Goal: Information Seeking & Learning: Compare options

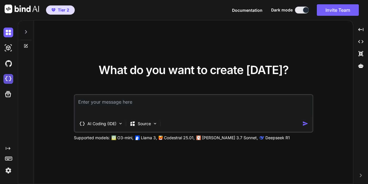
click at [10, 80] on img at bounding box center [8, 79] width 10 height 10
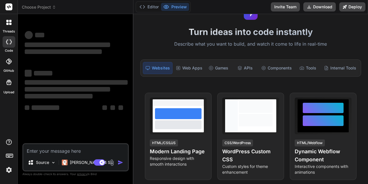
scroll to position [67, 0]
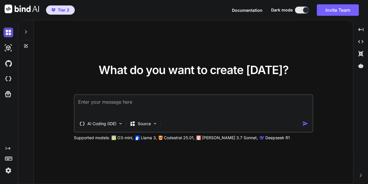
click at [9, 33] on img at bounding box center [8, 33] width 10 height 10
click at [27, 32] on icon at bounding box center [26, 32] width 5 height 5
type textarea "x"
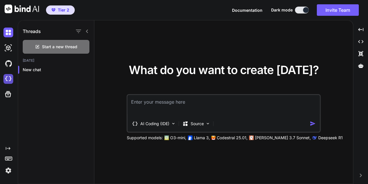
click at [9, 79] on img at bounding box center [8, 79] width 10 height 10
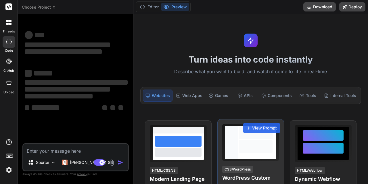
click at [232, 152] on div at bounding box center [231, 142] width 13 height 33
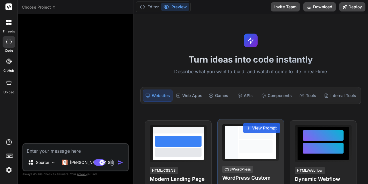
type textarea "x"
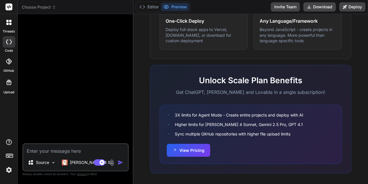
scroll to position [376, 0]
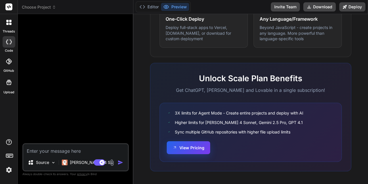
click at [181, 145] on button "View Pricing" at bounding box center [188, 147] width 43 height 13
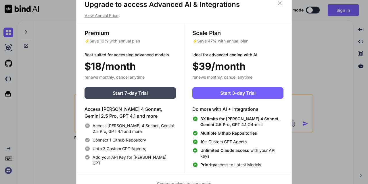
scroll to position [2, 0]
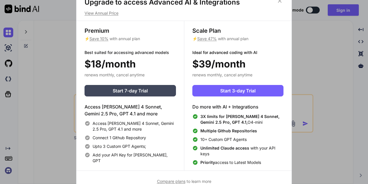
click at [189, 182] on span "Compare plans to learn more" at bounding box center [184, 181] width 54 height 5
click at [173, 182] on span "Compare plans" at bounding box center [171, 181] width 28 height 5
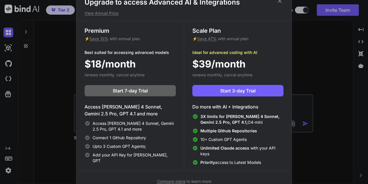
type textarea "x"
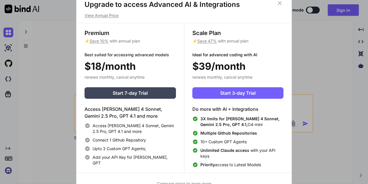
click at [281, 3] on icon at bounding box center [280, 3] width 6 height 6
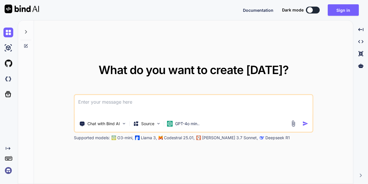
click at [8, 172] on img at bounding box center [8, 171] width 10 height 10
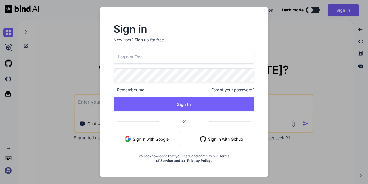
type textarea "x"
click at [0, 184] on nordpass-portal at bounding box center [0, 184] width 0 height 0
type input "[EMAIL_ADDRESS][DOMAIN_NAME]"
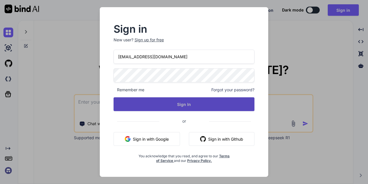
click at [198, 107] on button "Sign In" at bounding box center [184, 104] width 141 height 14
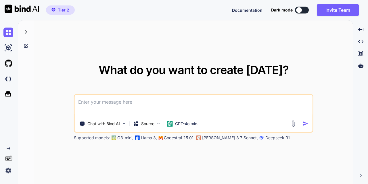
click at [164, 123] on div "Chat with Bind AI Source GPT-4o min.." at bounding box center [182, 124] width 215 height 12
click at [188, 122] on p "GPT-4o min.." at bounding box center [187, 124] width 24 height 6
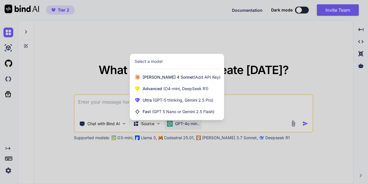
click at [245, 120] on div at bounding box center [184, 92] width 368 height 184
type textarea "x"
